Goal: Use online tool/utility: Utilize a website feature to perform a specific function

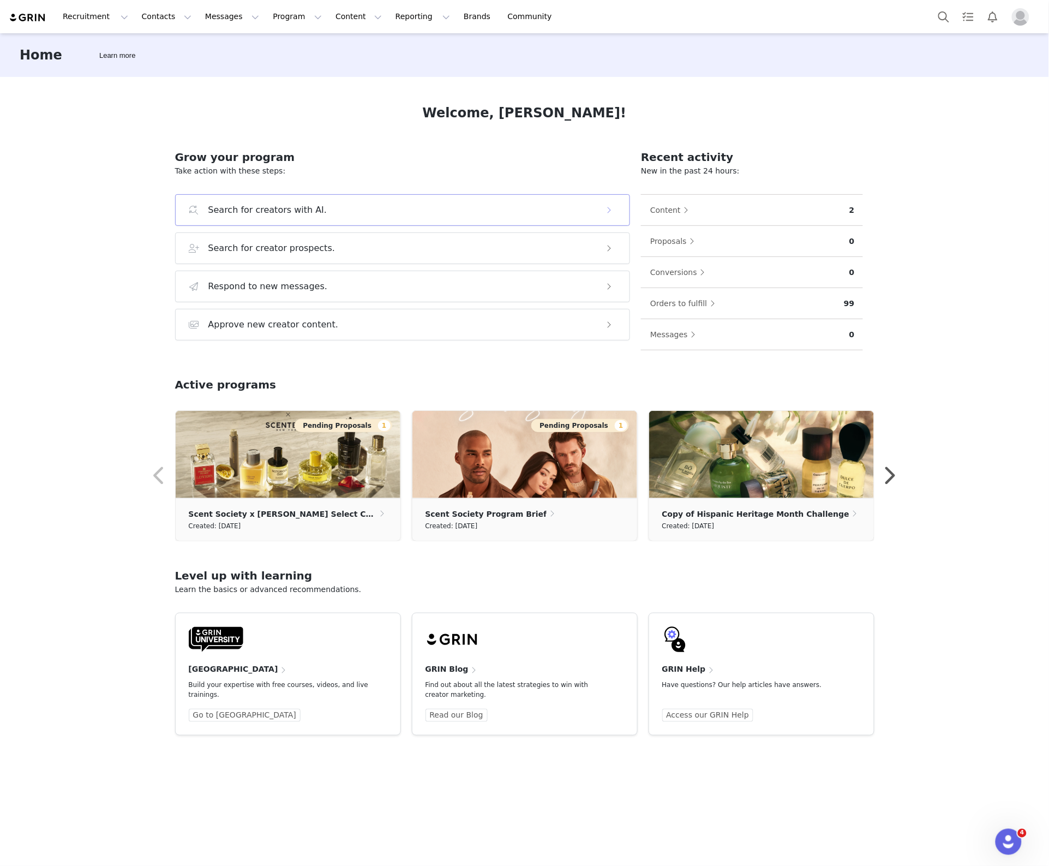
click at [328, 213] on div "Search for creators with AI." at bounding box center [392, 209] width 406 height 13
